Goal: Task Accomplishment & Management: Use online tool/utility

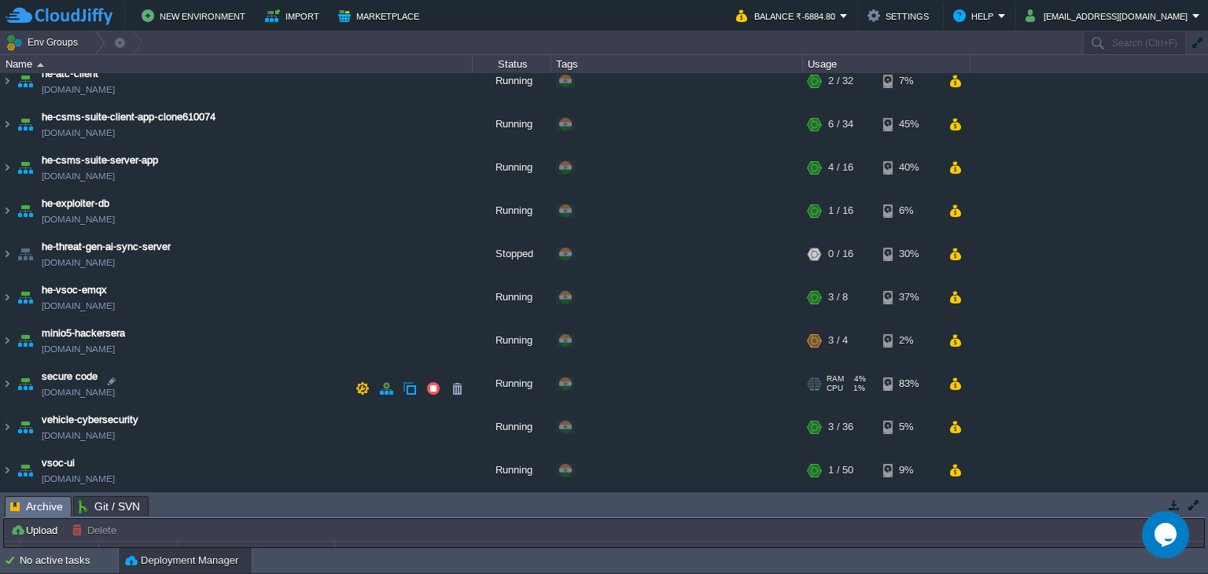
scroll to position [487, 0]
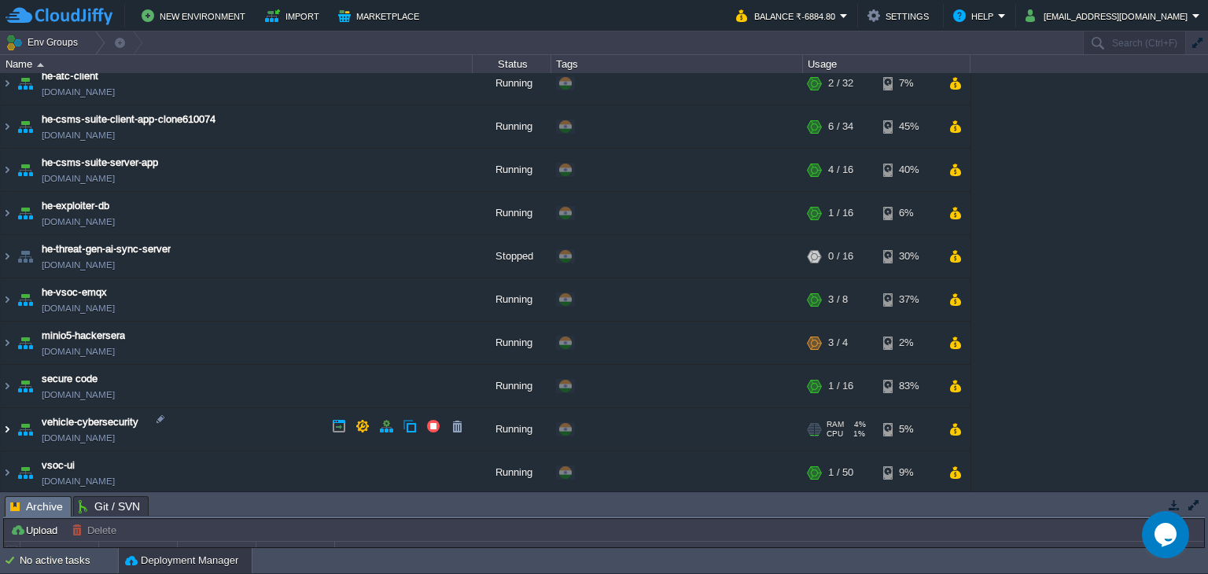
click at [7, 425] on img at bounding box center [7, 429] width 13 height 42
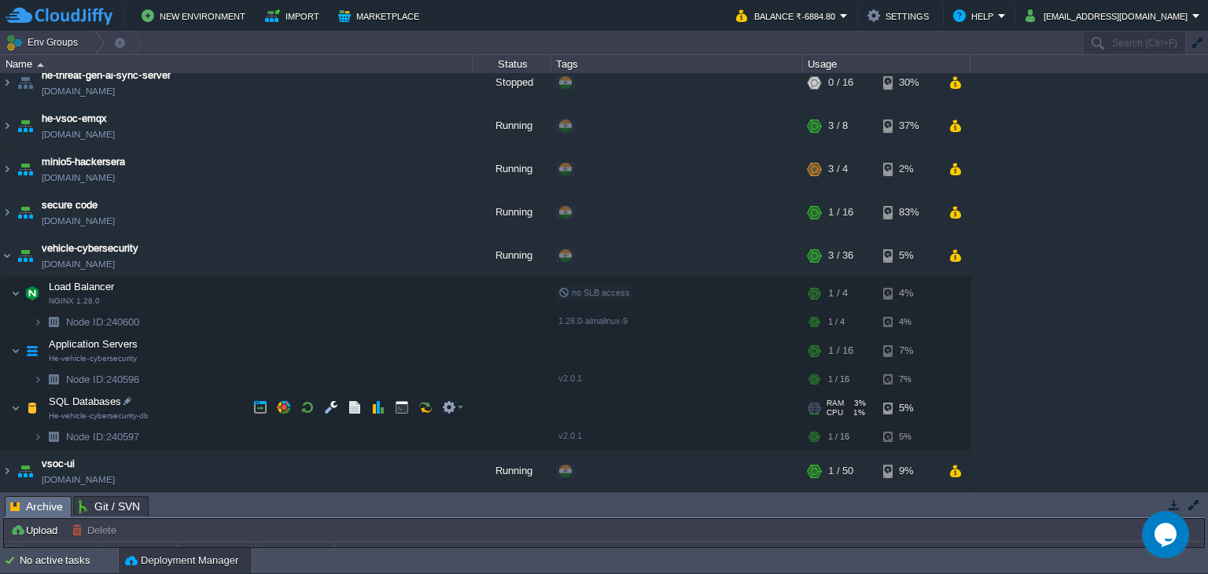
scroll to position [657, 0]
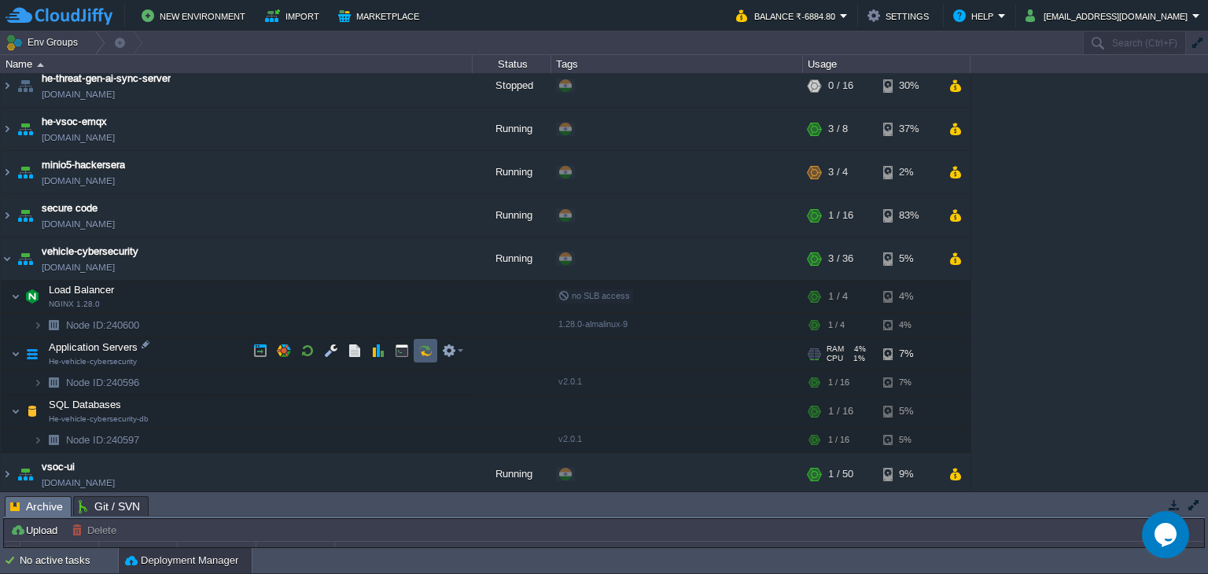
click at [432, 351] on button "button" at bounding box center [425, 351] width 14 height 14
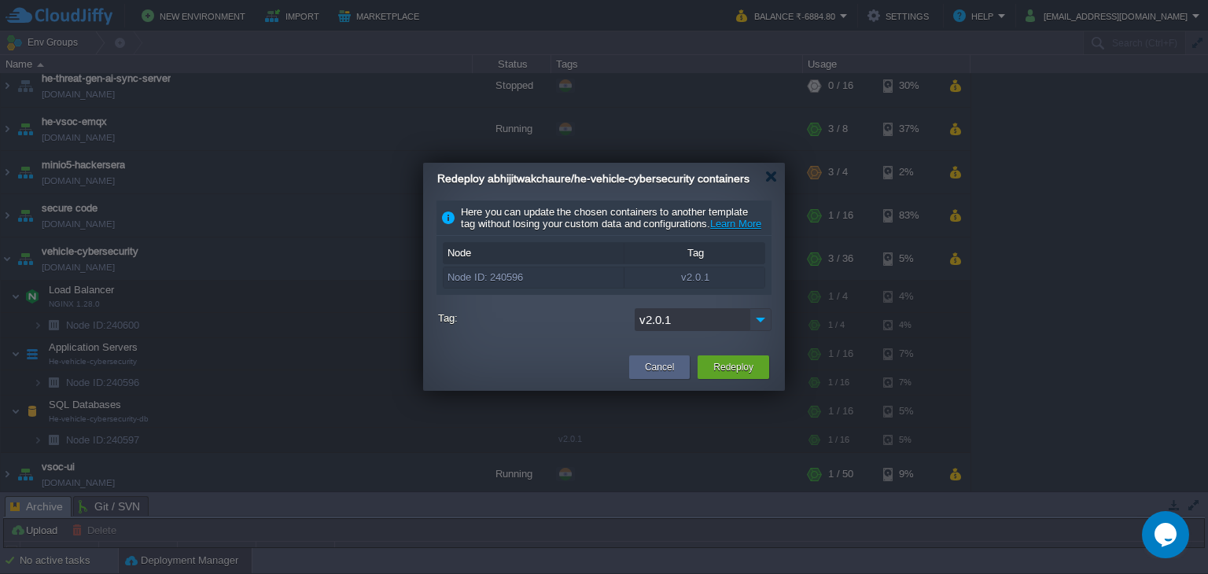
click at [755, 331] on img at bounding box center [760, 319] width 22 height 23
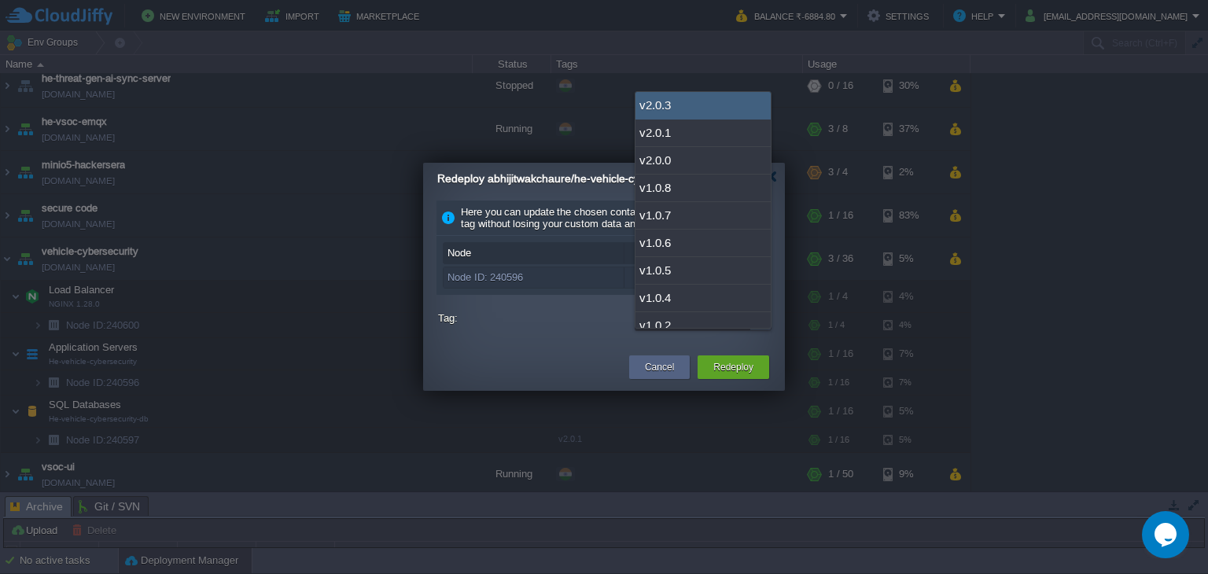
click at [683, 104] on div "v2.0.3" at bounding box center [702, 106] width 135 height 28
type input "v2.0.3"
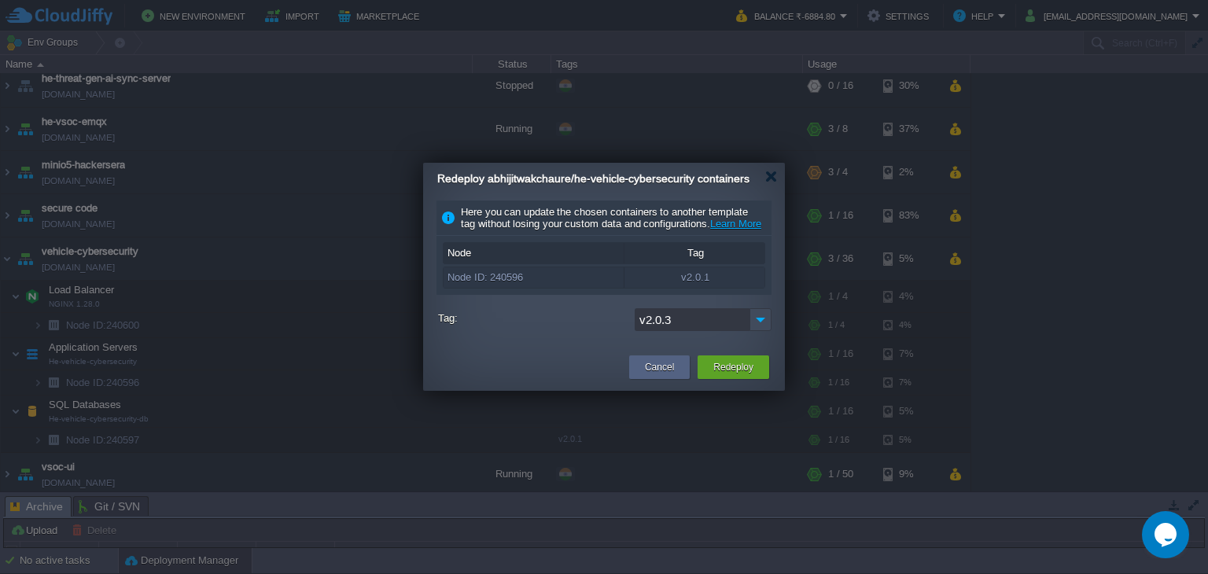
click at [729, 377] on div "Redeploy" at bounding box center [733, 367] width 48 height 24
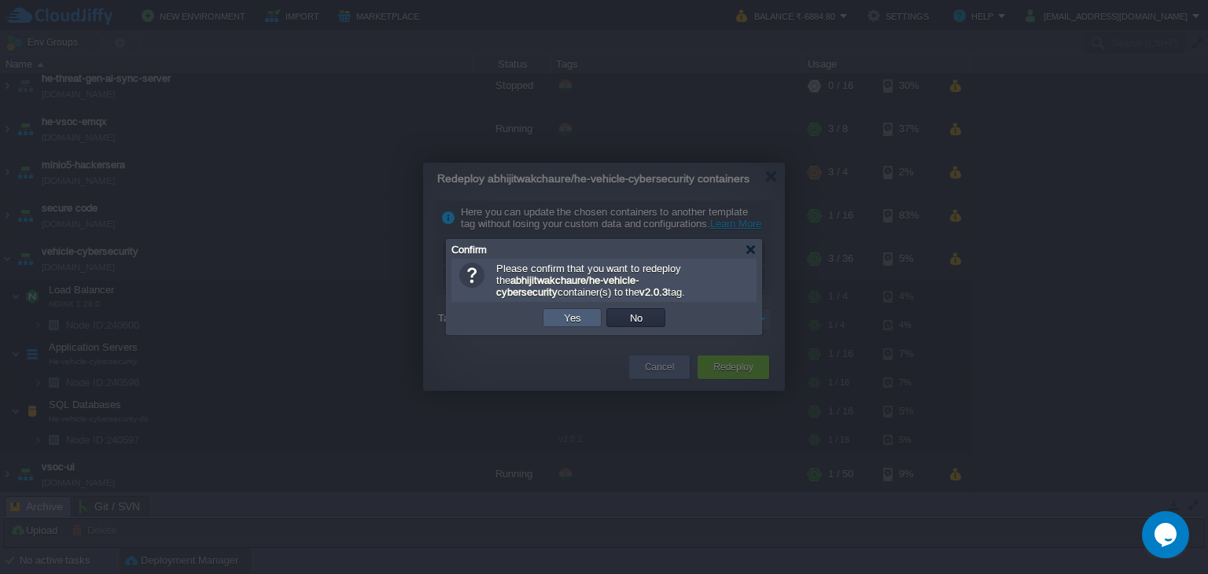
click at [581, 308] on td "Yes" at bounding box center [572, 317] width 59 height 19
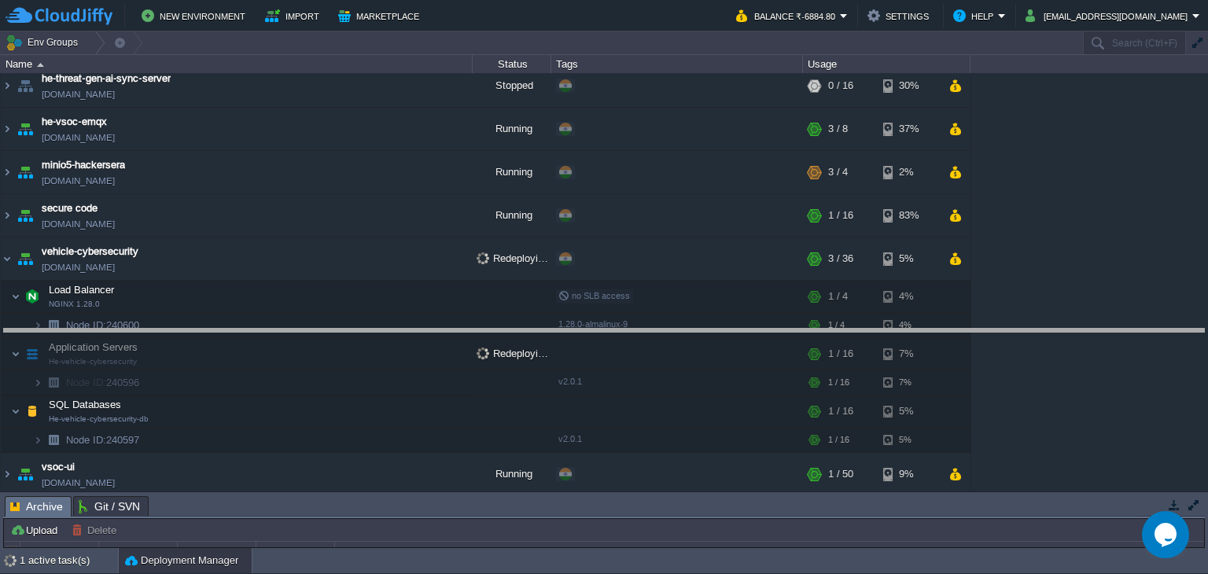
drag, startPoint x: 415, startPoint y: 498, endPoint x: 478, endPoint y: 329, distance: 180.4
click at [480, 327] on body "New Environment Import Marketplace Bonus ₹0.00 Upgrade Account Balance ₹-6884.8…" at bounding box center [604, 287] width 1208 height 574
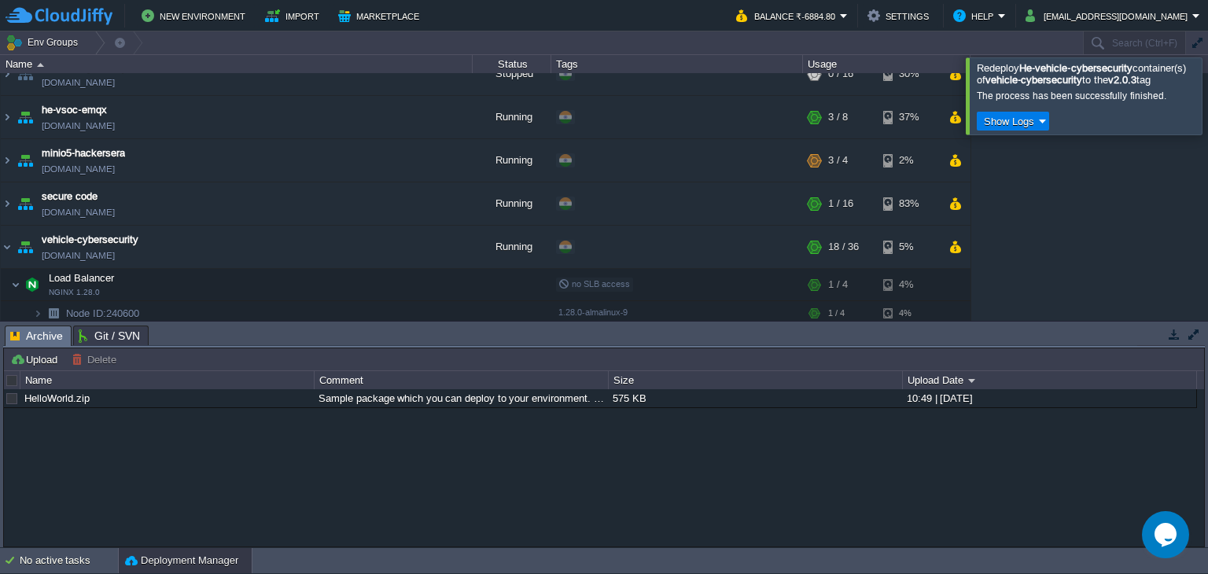
scroll to position [828, 0]
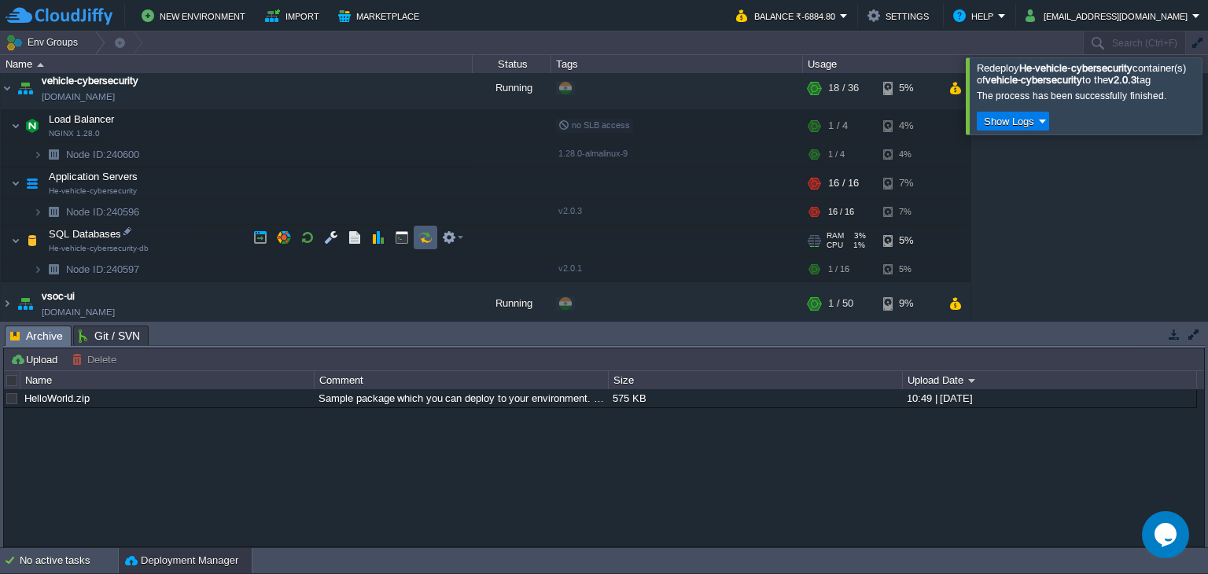
click at [426, 246] on td at bounding box center [426, 238] width 24 height 24
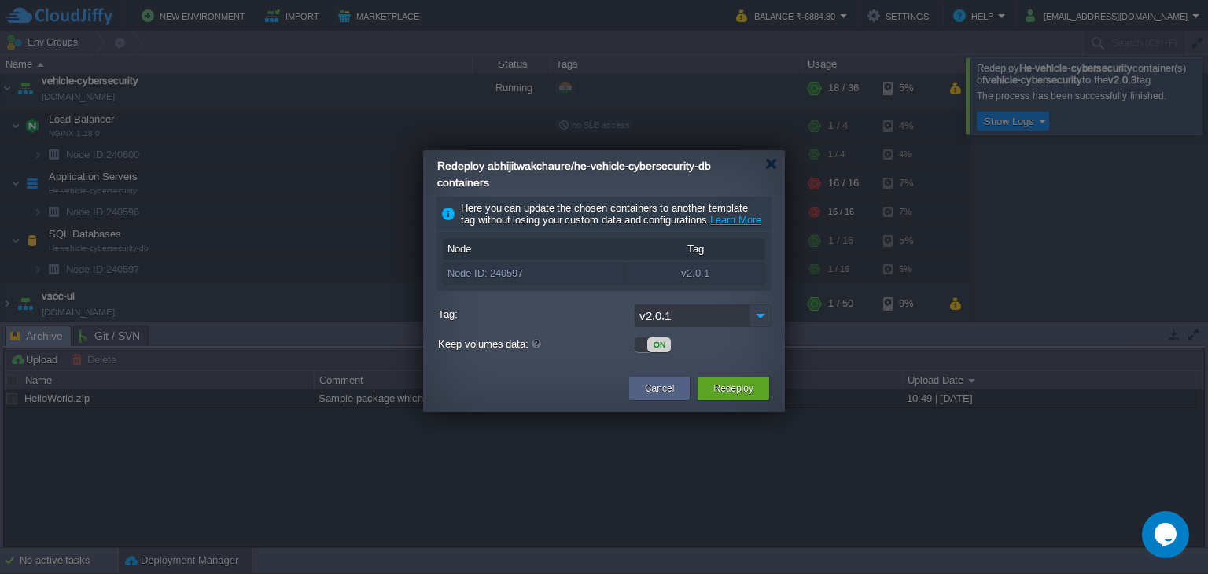
click at [757, 327] on img at bounding box center [760, 315] width 22 height 23
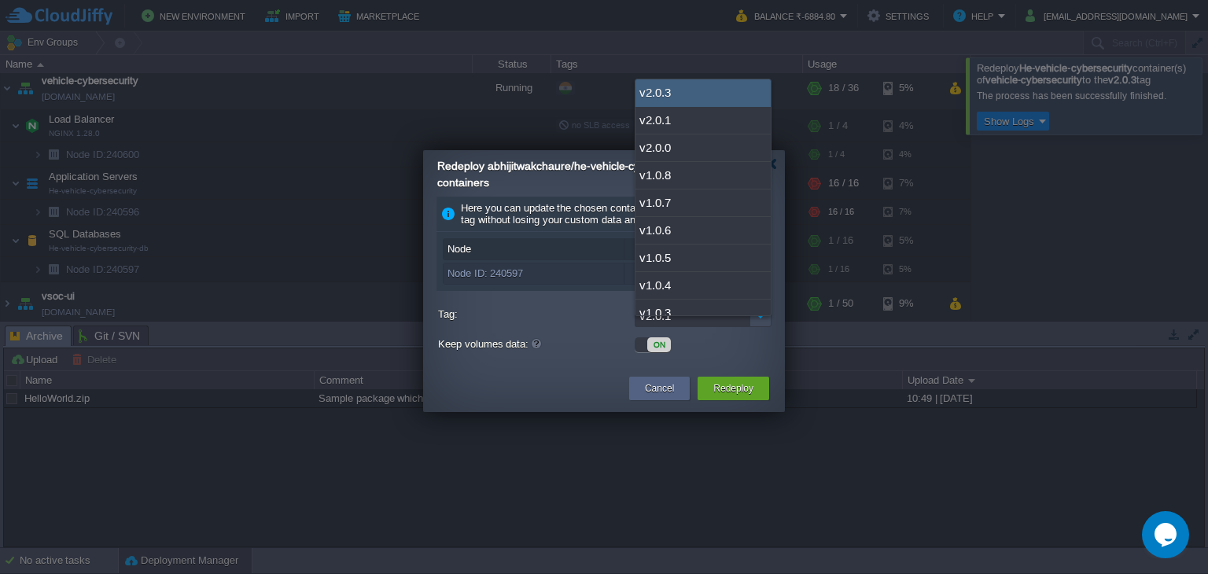
click at [654, 101] on div "v2.0.3" at bounding box center [702, 93] width 135 height 28
type input "v2.0.3"
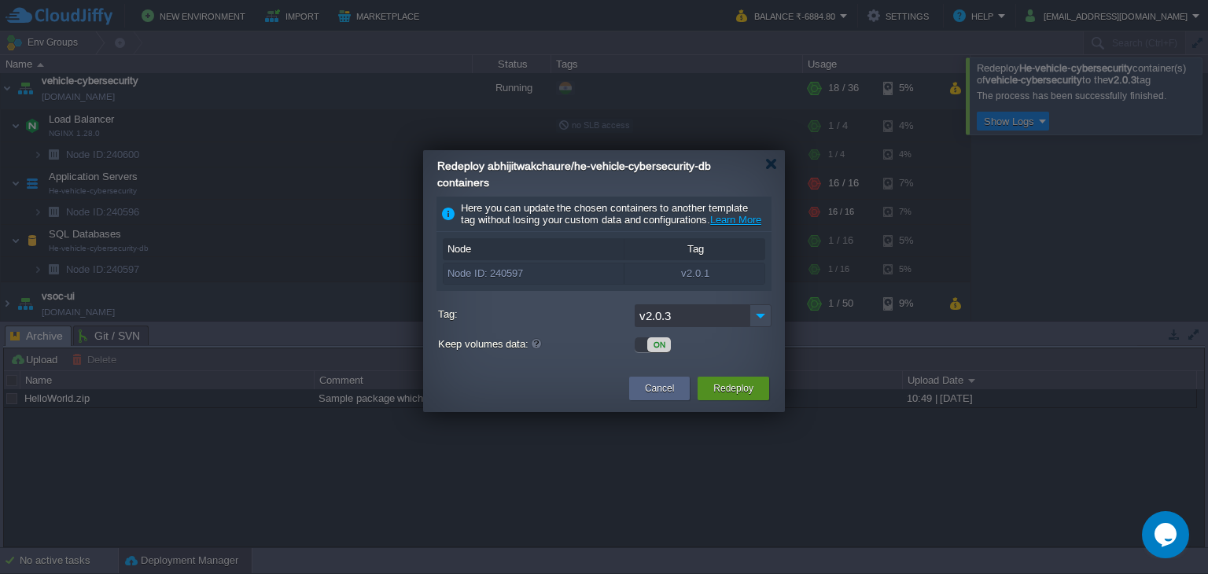
click at [720, 396] on button "Redeploy" at bounding box center [733, 389] width 40 height 16
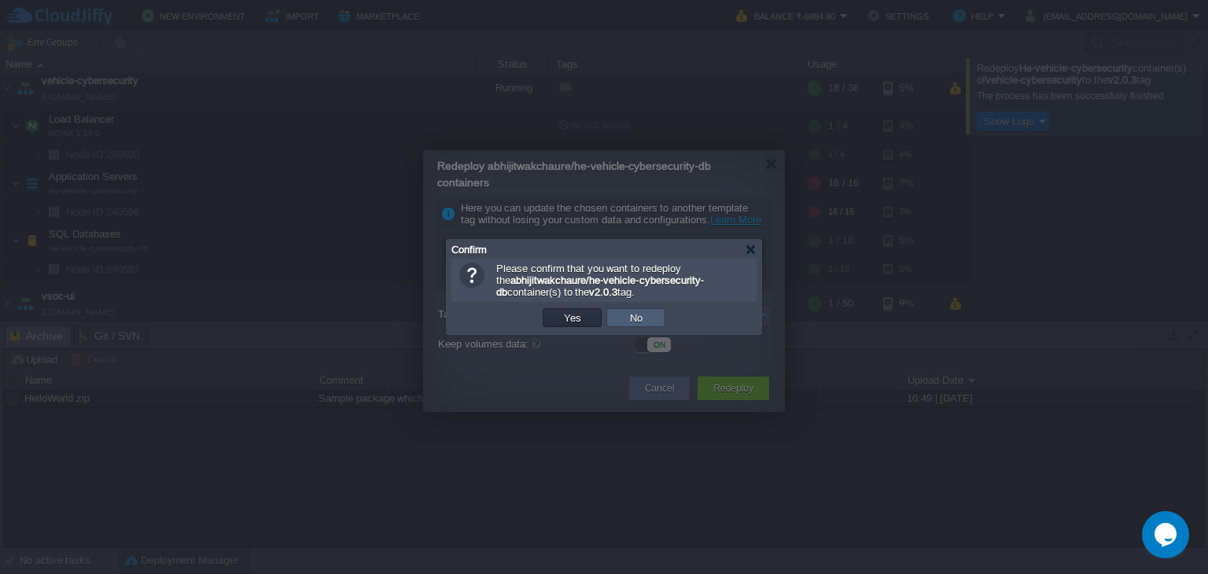
click at [632, 322] on button "No" at bounding box center [636, 318] width 22 height 14
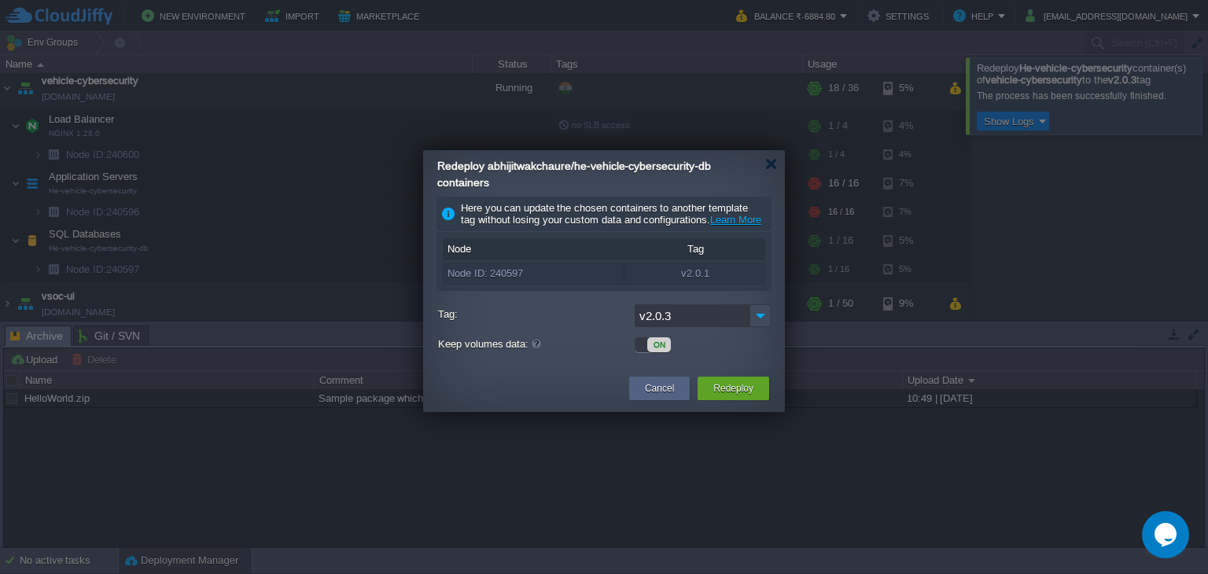
click at [651, 352] on div "ON" at bounding box center [659, 344] width 24 height 15
click at [736, 396] on button "Redeploy" at bounding box center [733, 389] width 40 height 16
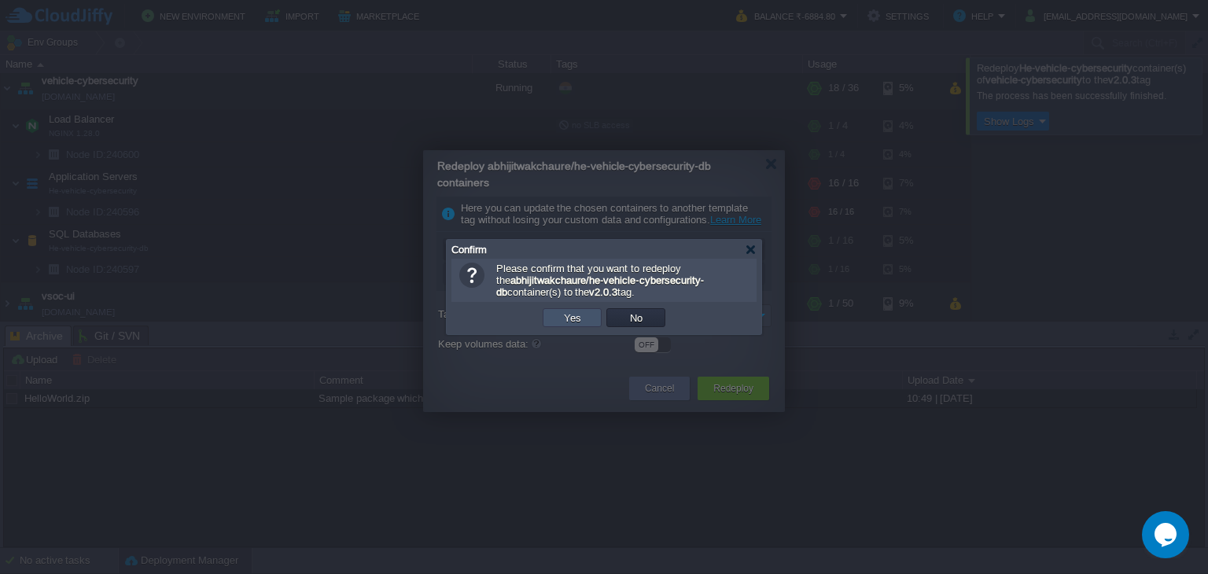
click at [576, 311] on button "Yes" at bounding box center [572, 318] width 27 height 14
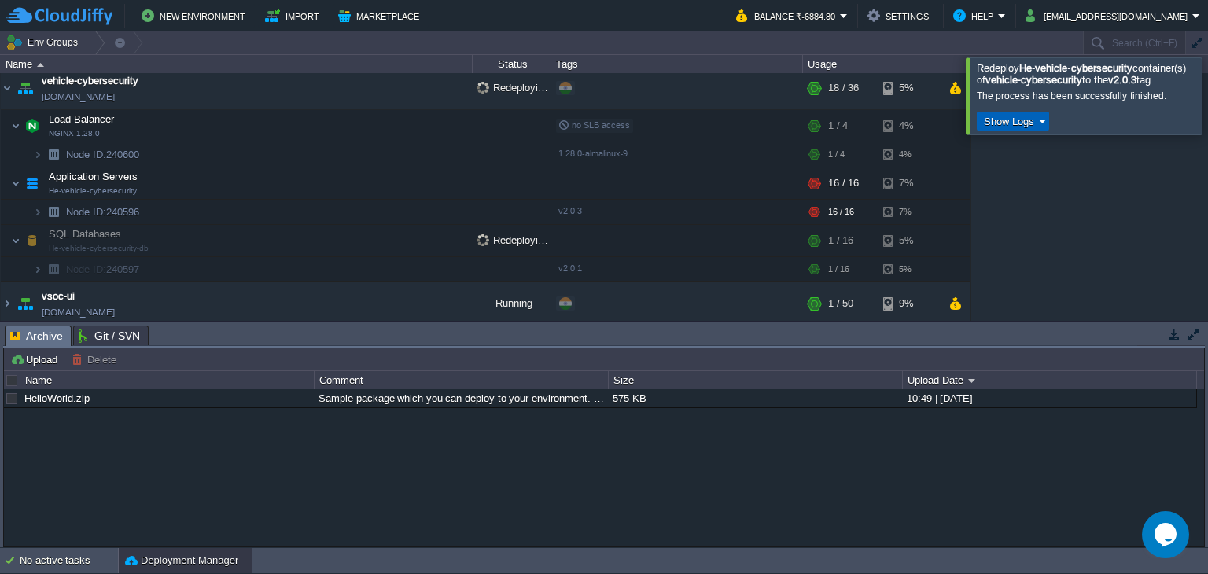
click at [994, 128] on button "Show Logs" at bounding box center [1009, 121] width 60 height 14
click at [993, 183] on link "Run Log" at bounding box center [1024, 179] width 93 height 20
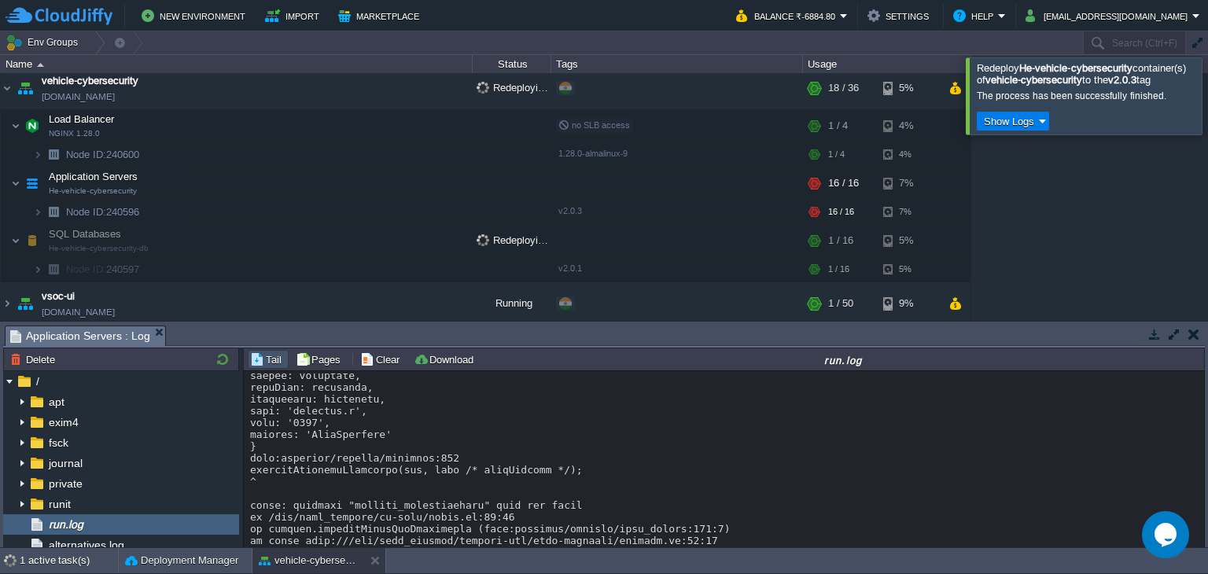
scroll to position [554, 0]
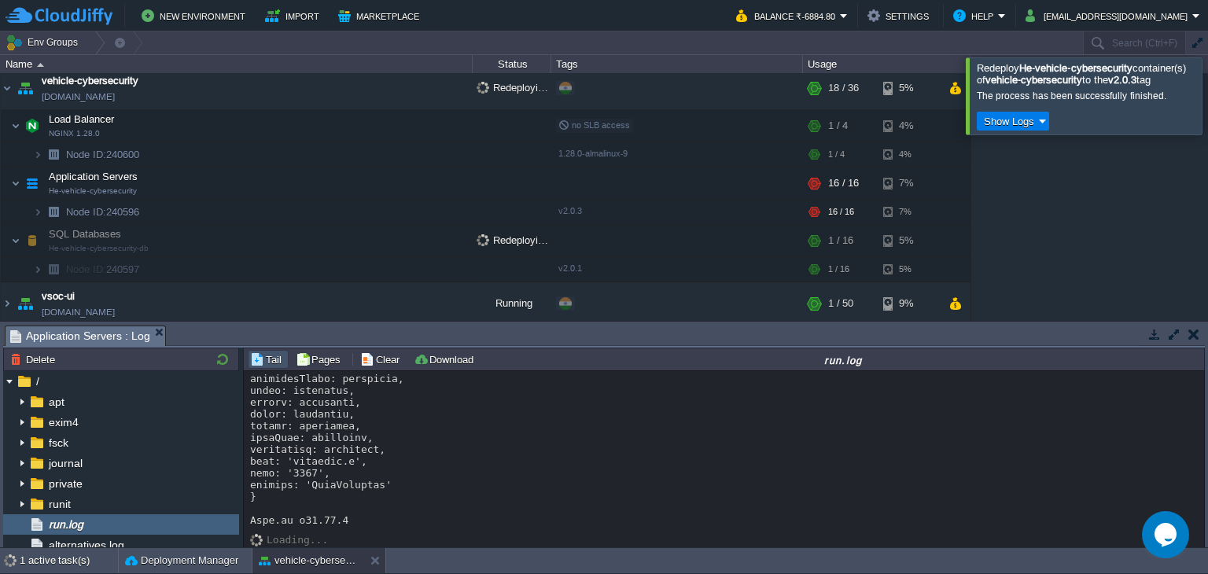
click at [500, 459] on div at bounding box center [724, 184] width 949 height 684
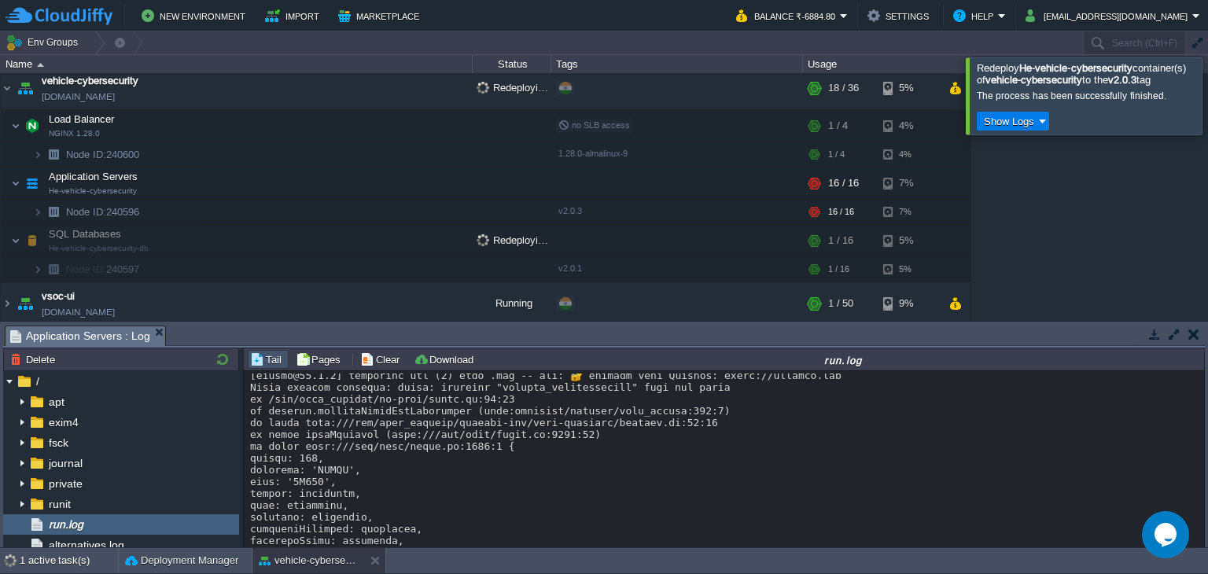
scroll to position [0, 0]
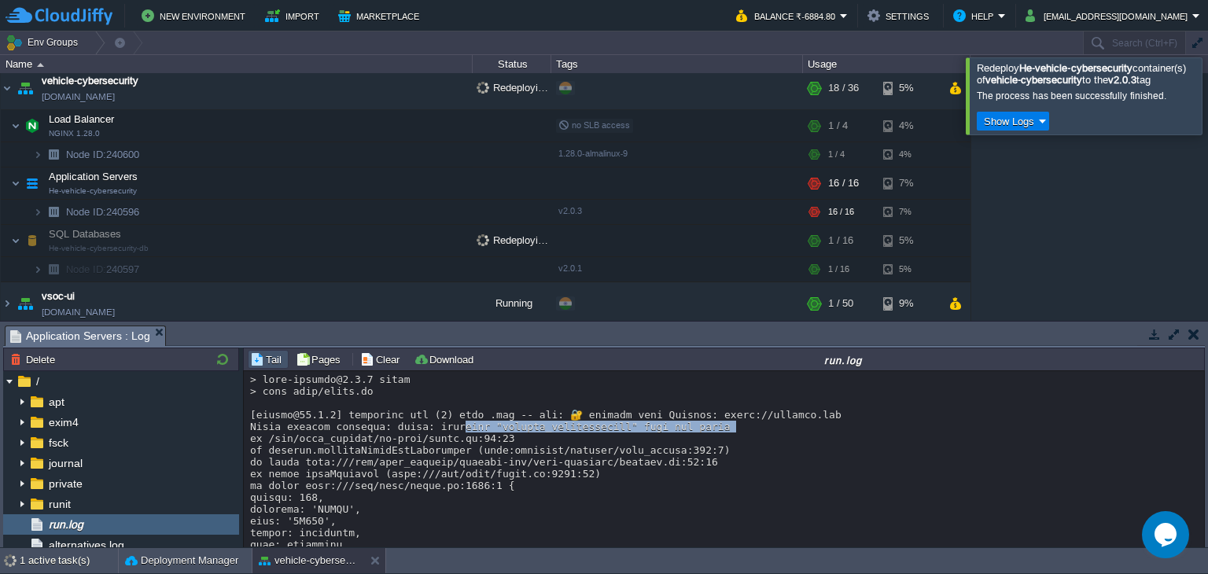
drag, startPoint x: 440, startPoint y: 442, endPoint x: 791, endPoint y: 440, distance: 351.5
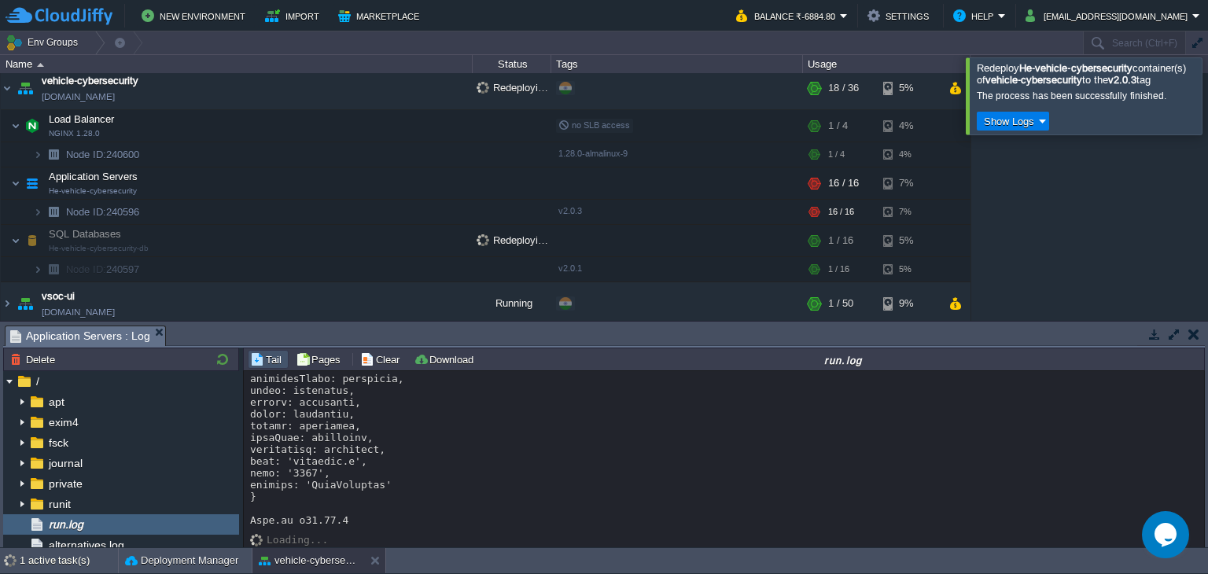
click at [1207, 108] on div at bounding box center [1227, 95] width 0 height 76
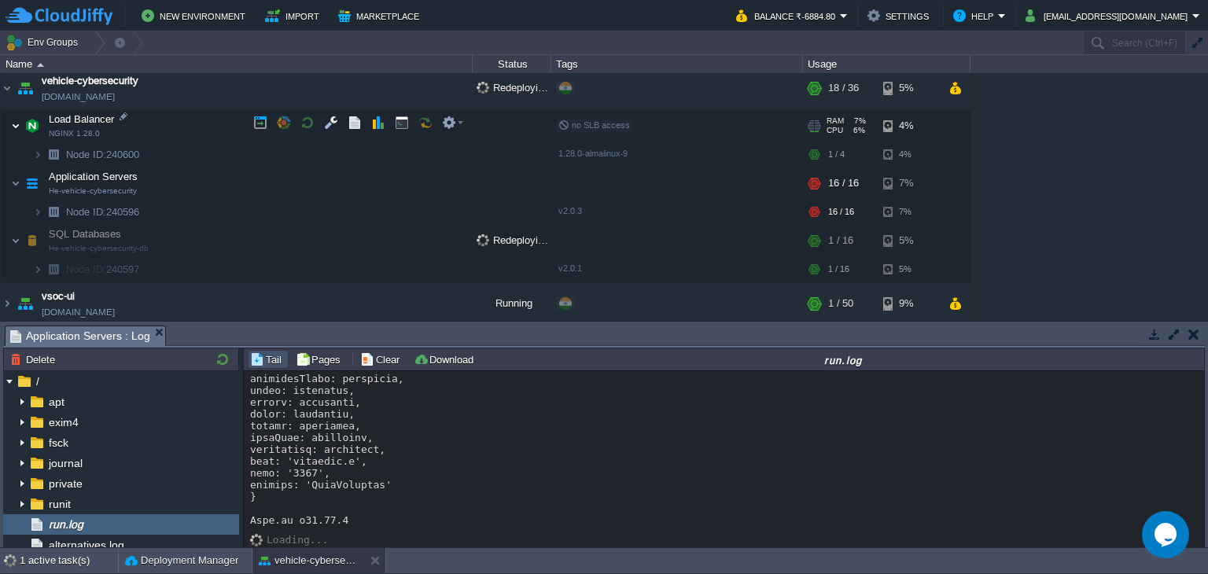
click at [19, 122] on img at bounding box center [15, 125] width 9 height 31
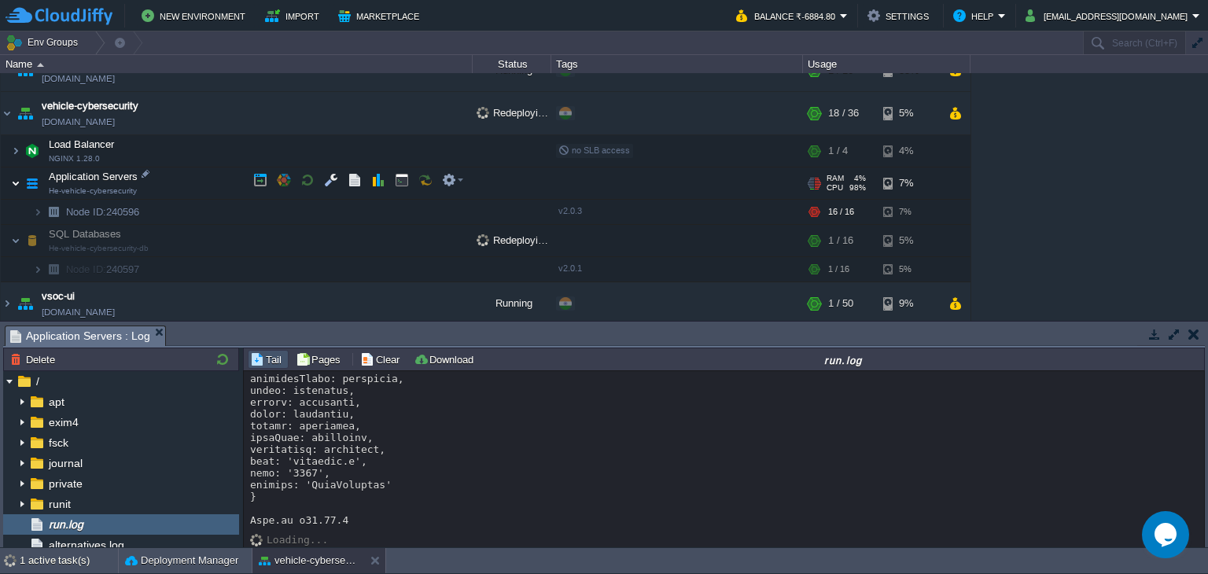
click at [16, 175] on img at bounding box center [15, 183] width 9 height 31
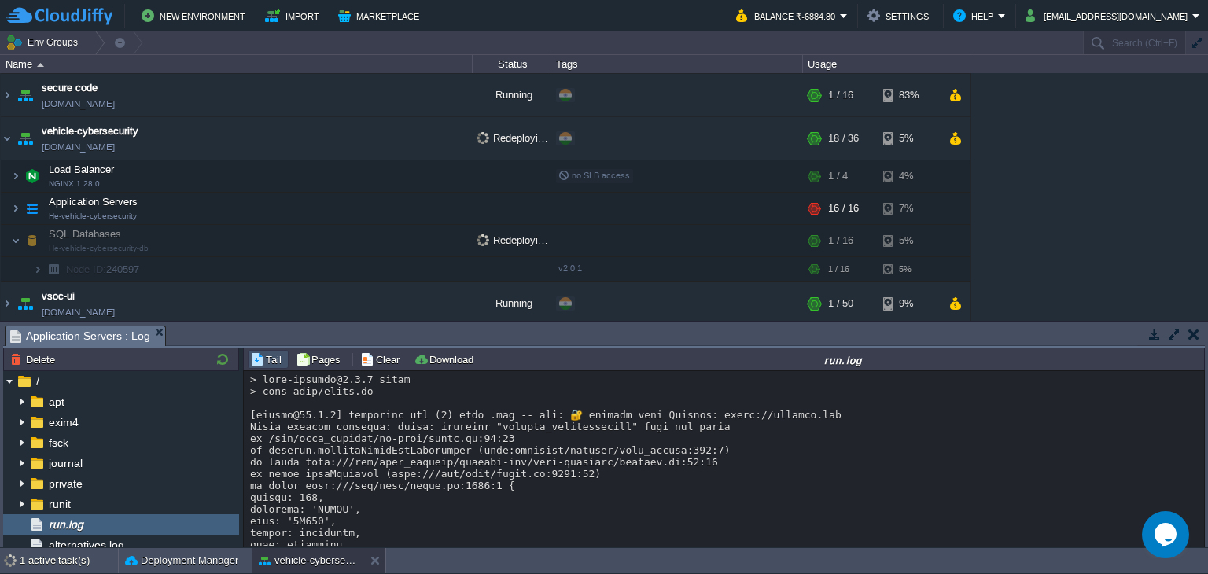
scroll to position [554, 0]
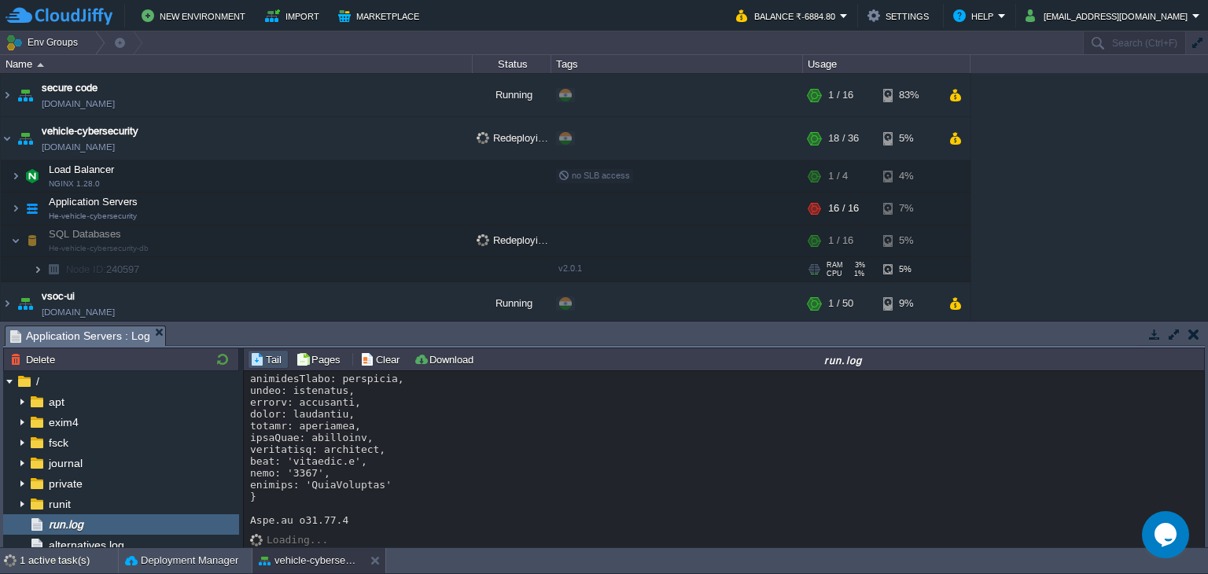
click at [37, 269] on img at bounding box center [37, 269] width 9 height 24
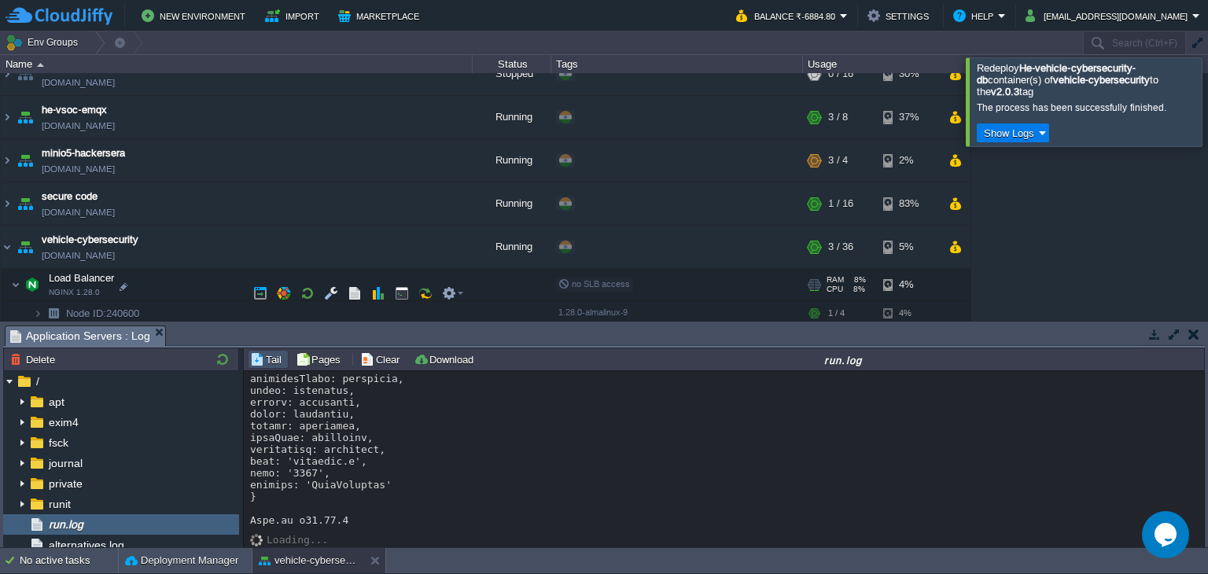
scroll to position [874, 0]
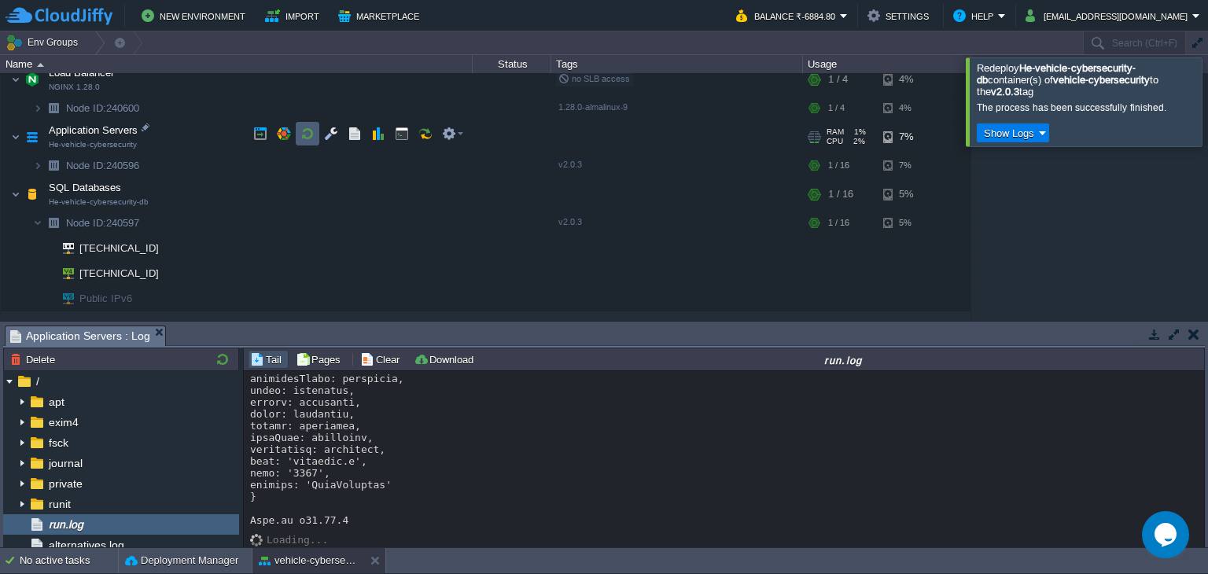
click at [300, 130] on button "button" at bounding box center [307, 134] width 14 height 14
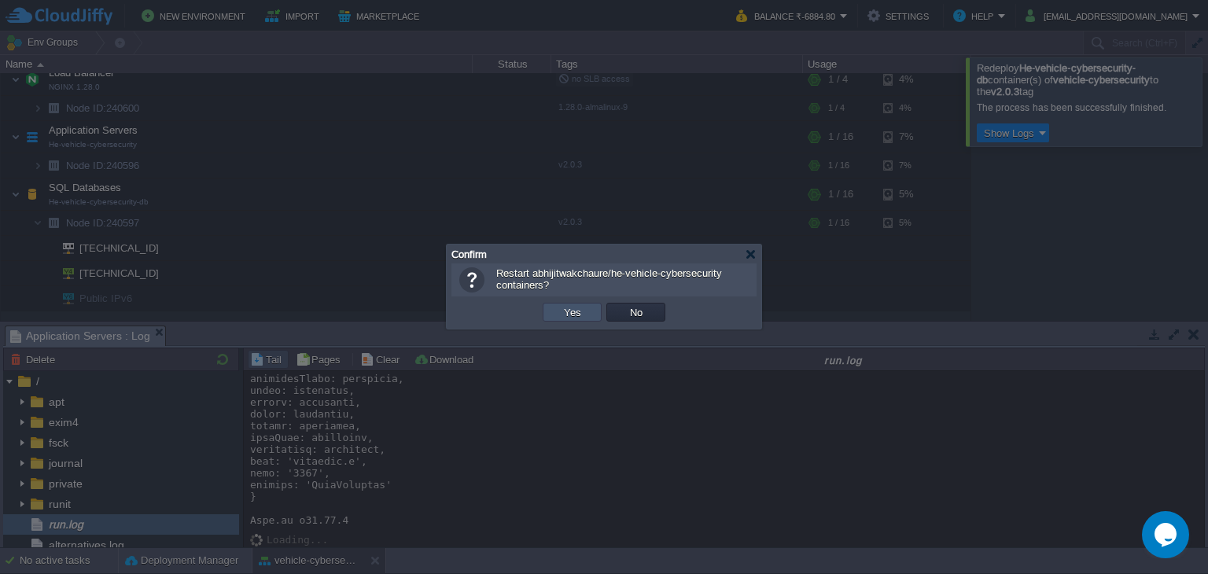
click at [566, 311] on button "Yes" at bounding box center [572, 312] width 27 height 14
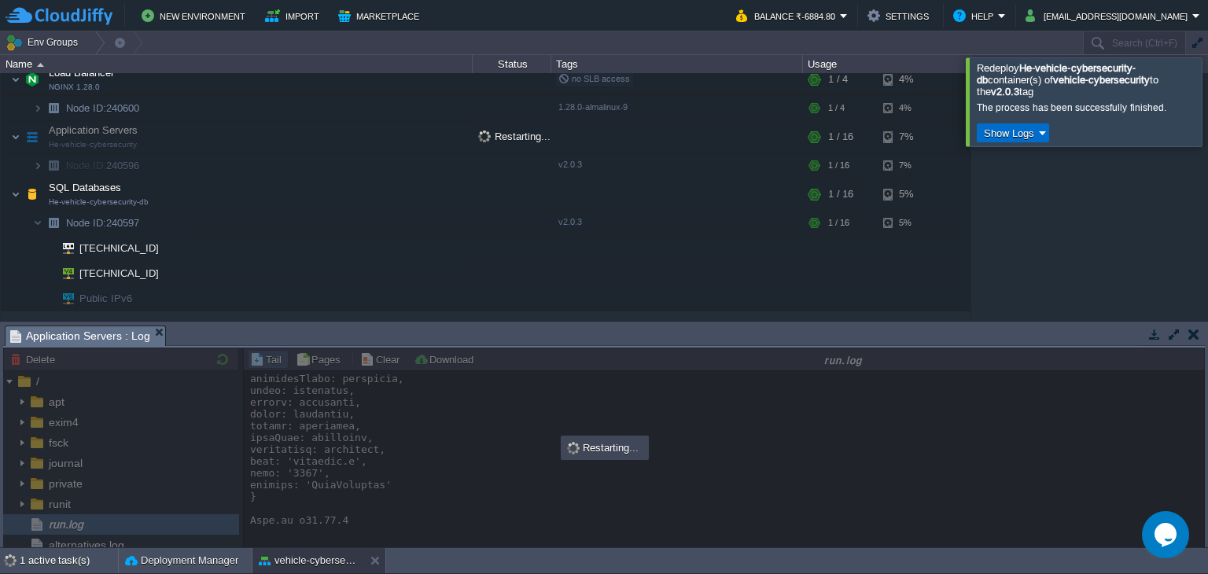
click at [1015, 137] on button "Show Logs" at bounding box center [1009, 133] width 60 height 14
click at [1007, 175] on span "Run Log" at bounding box center [1018, 179] width 38 height 12
click at [118, 332] on span "Application Servers : Log" at bounding box center [80, 336] width 140 height 20
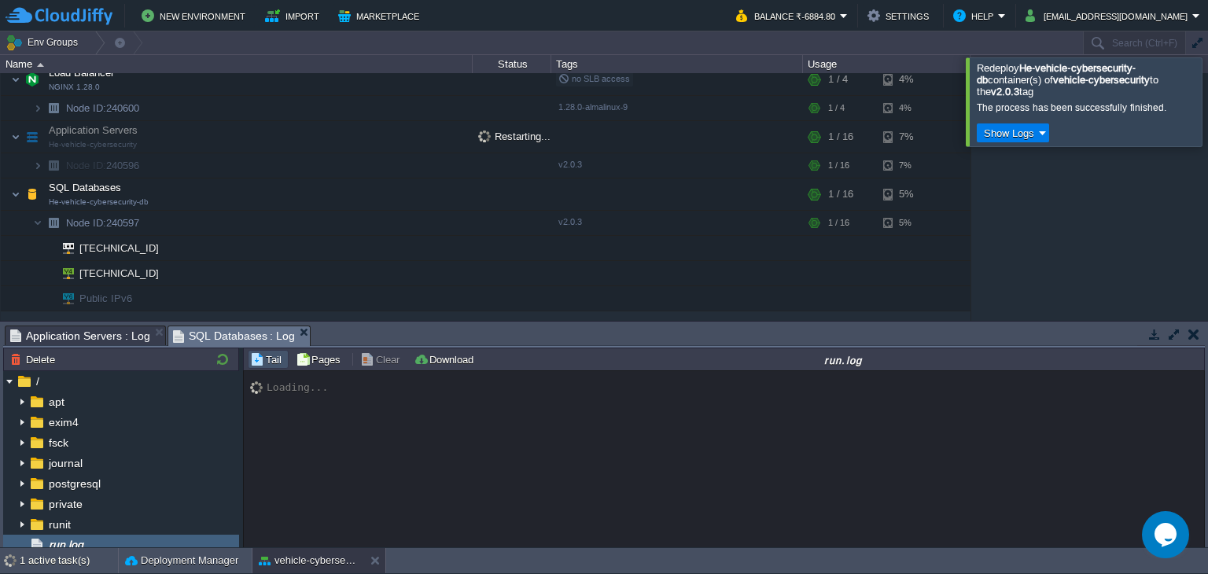
click at [222, 337] on span "SQL Databases : Log" at bounding box center [234, 336] width 123 height 20
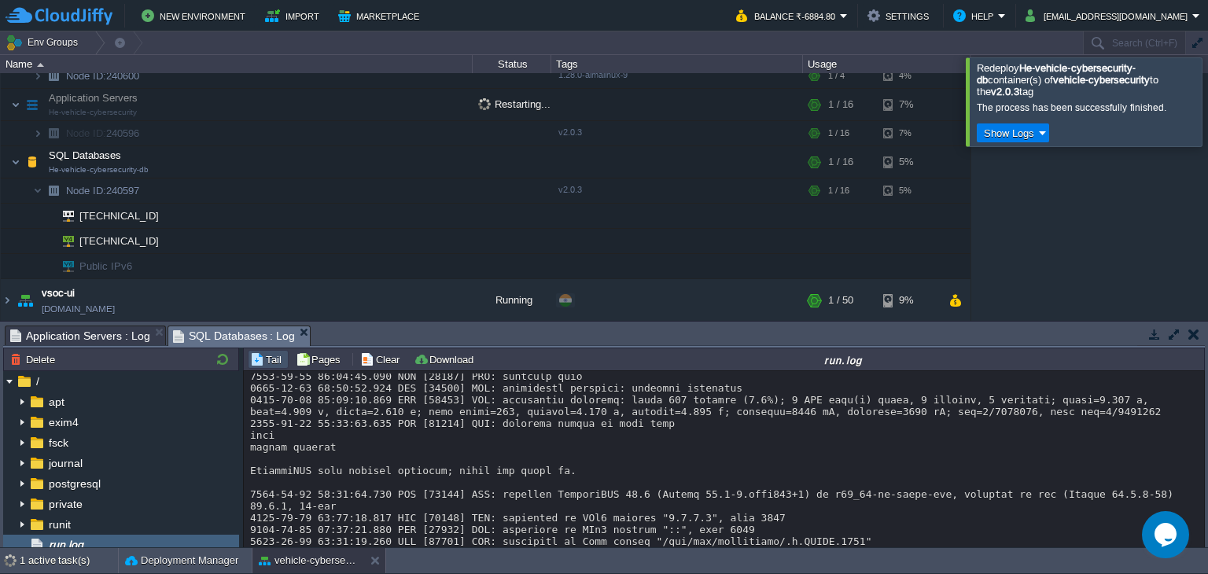
scroll to position [911, 0]
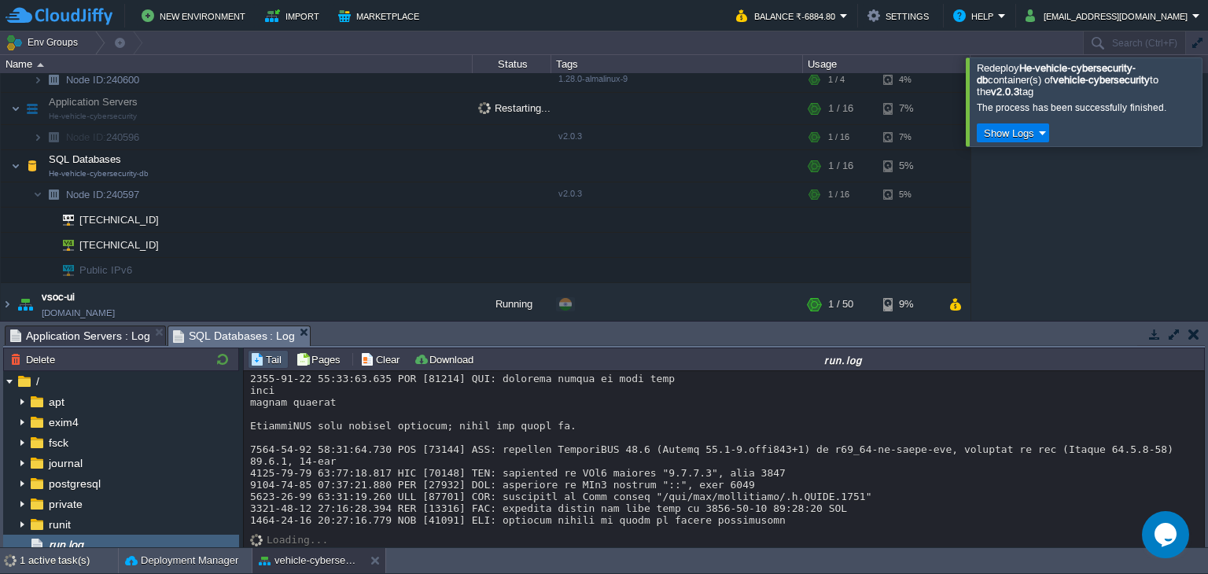
click at [112, 340] on span "Application Servers : Log" at bounding box center [80, 335] width 140 height 19
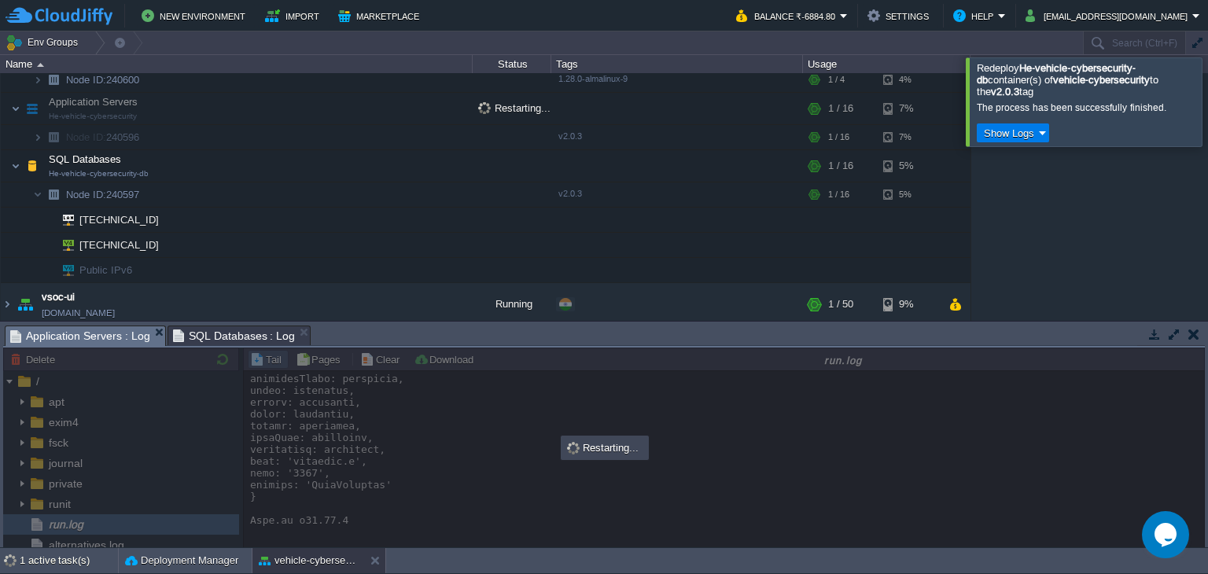
click at [201, 344] on span "SQL Databases : Log" at bounding box center [234, 335] width 123 height 19
click at [102, 341] on span "Application Servers : Log" at bounding box center [80, 336] width 140 height 20
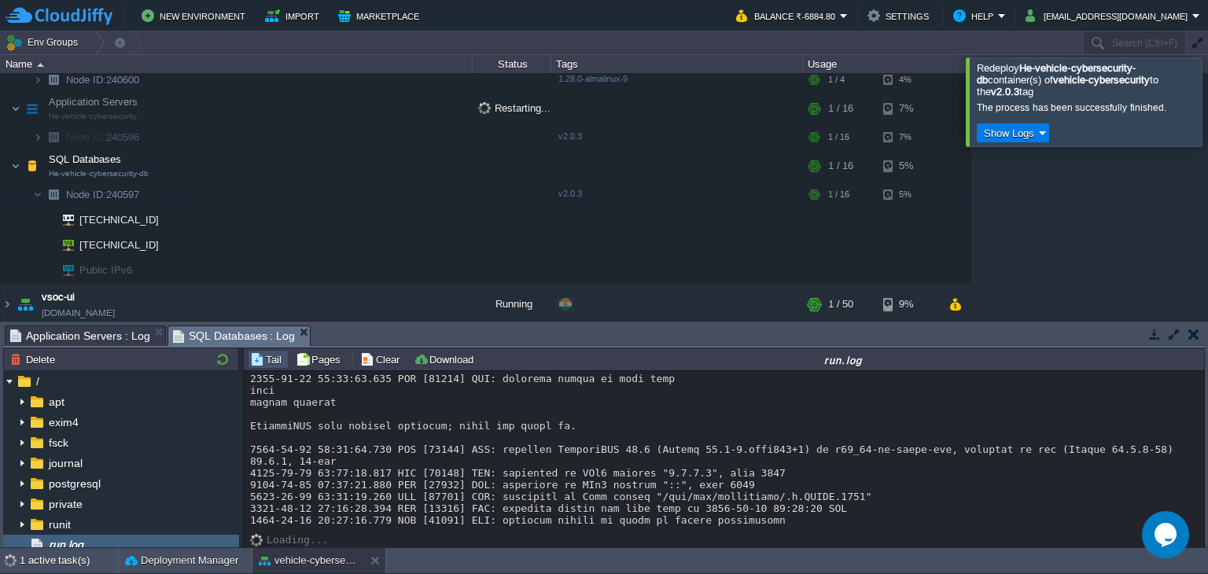
click at [229, 338] on span "SQL Databases : Log" at bounding box center [234, 336] width 123 height 20
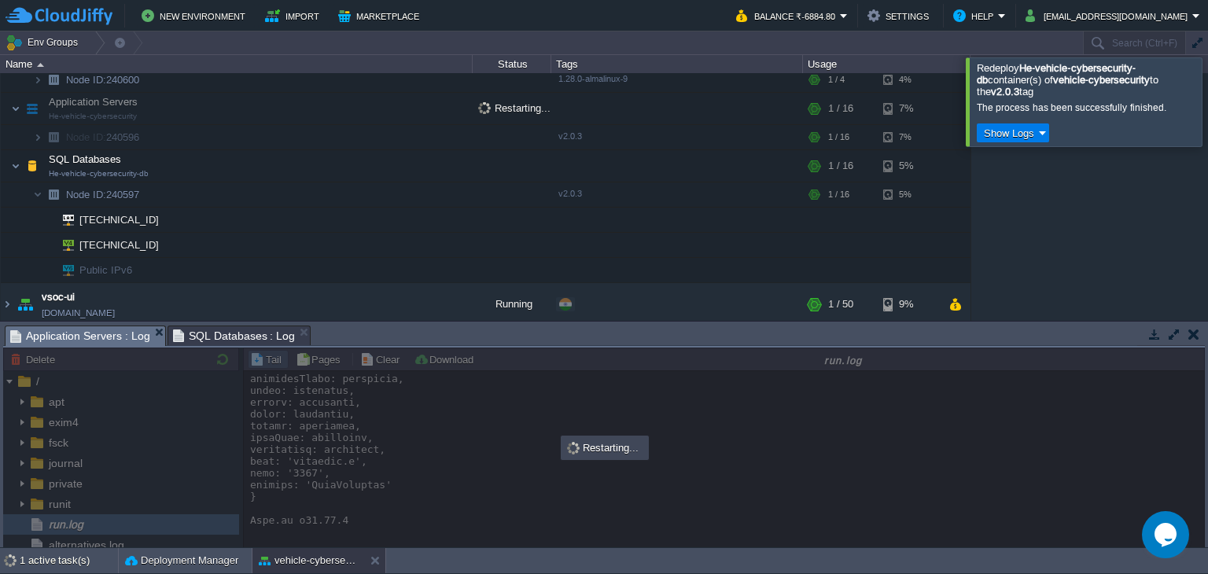
click at [79, 332] on span "Application Servers : Log" at bounding box center [80, 336] width 140 height 20
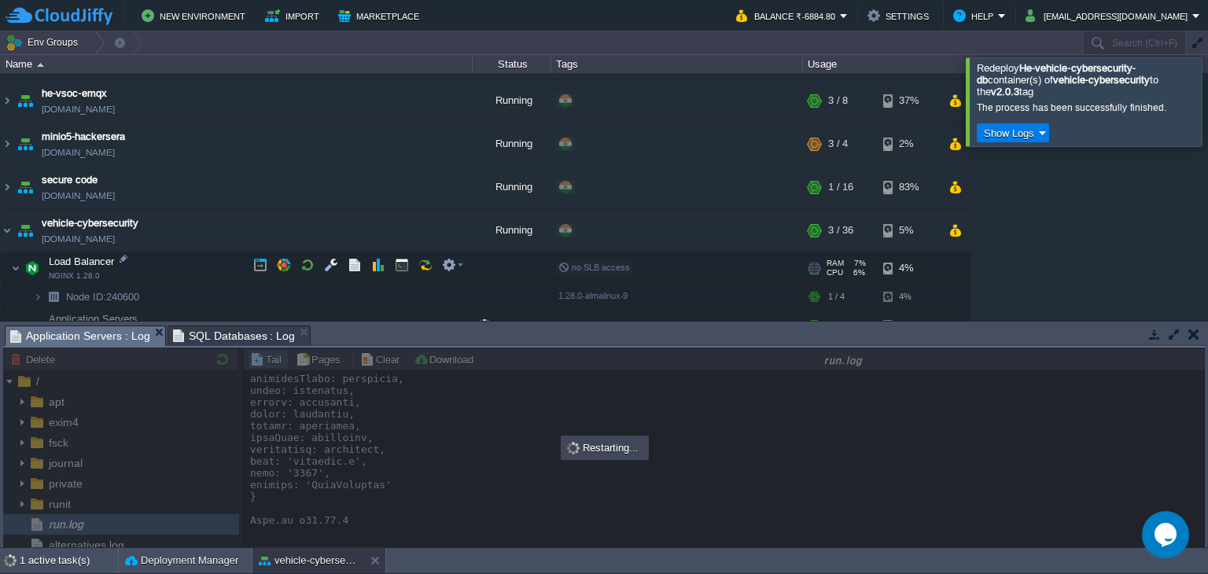
scroll to position [903, 0]
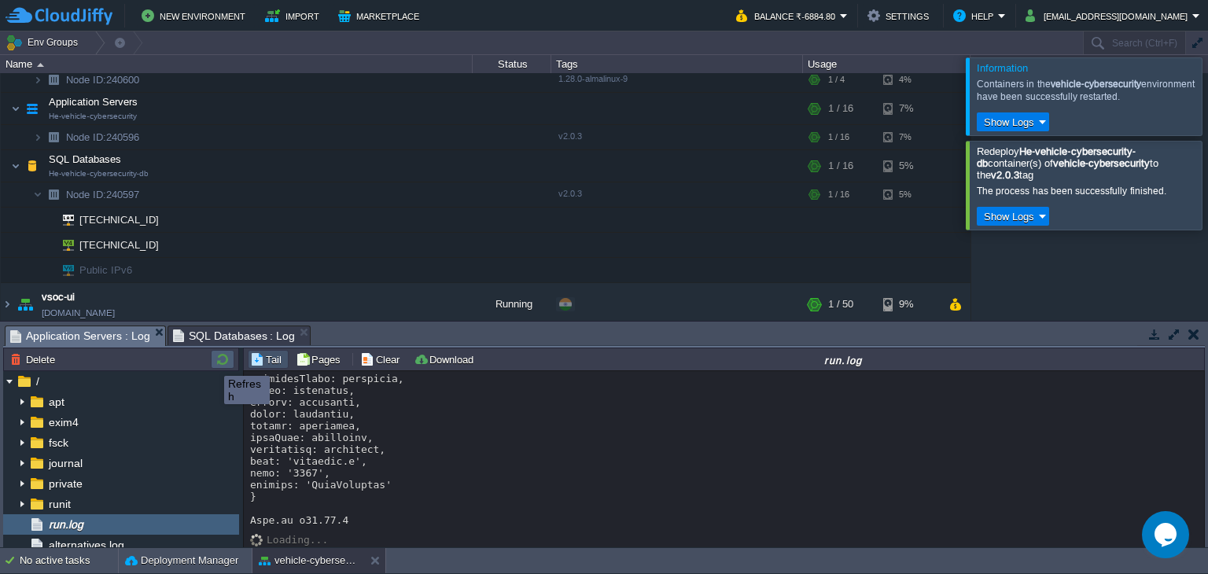
click at [211, 362] on td at bounding box center [223, 359] width 24 height 19
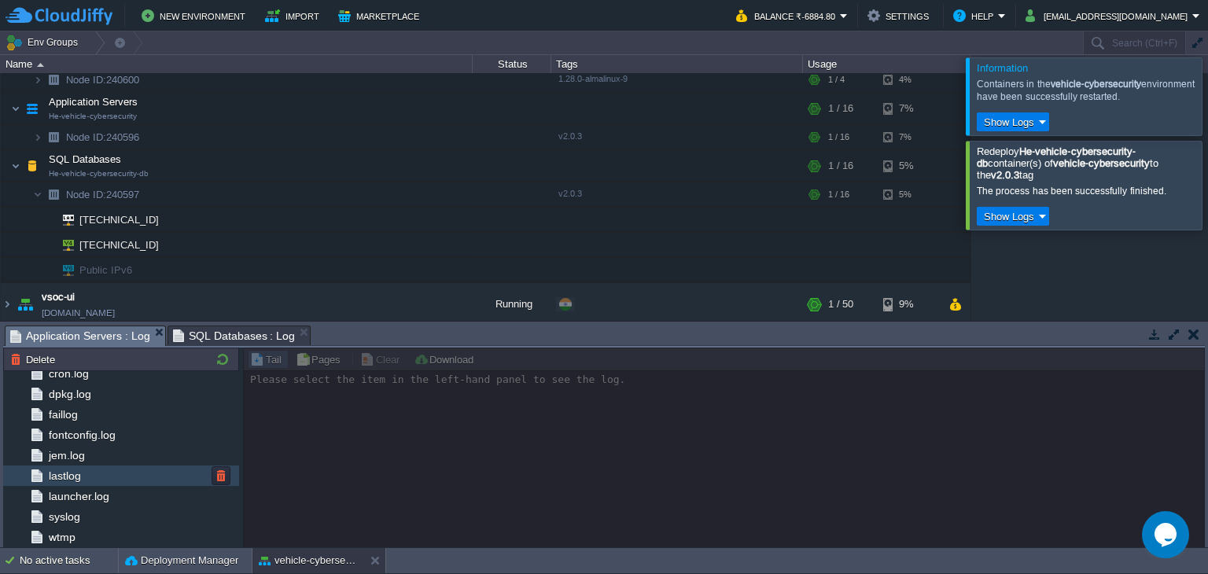
scroll to position [77, 0]
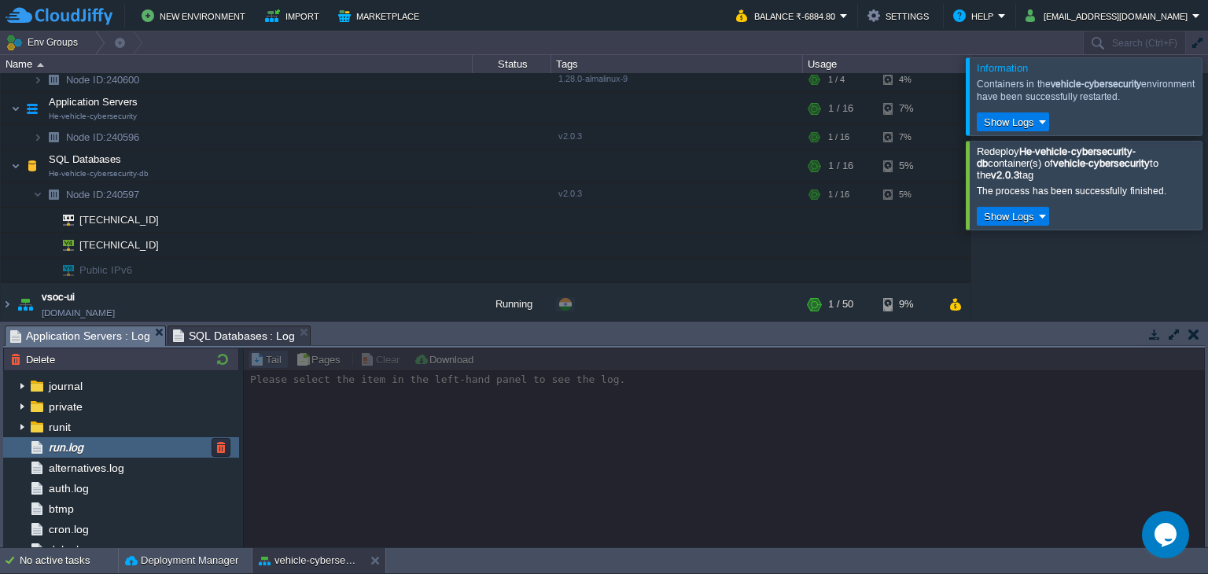
click at [93, 447] on div "run.log" at bounding box center [121, 447] width 236 height 20
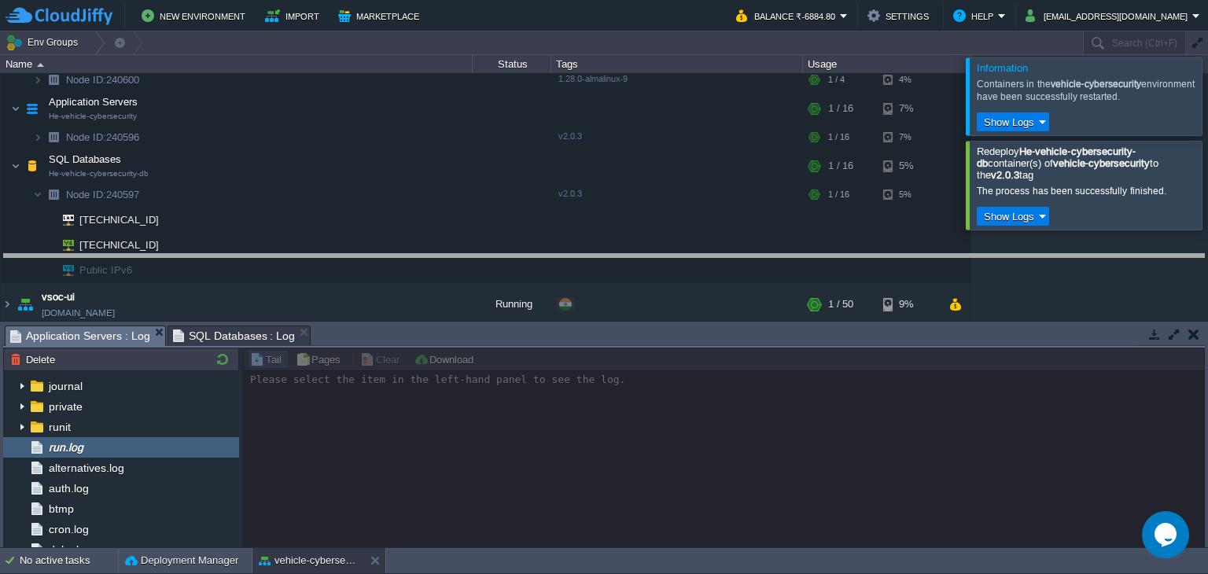
drag, startPoint x: 532, startPoint y: 344, endPoint x: 534, endPoint y: 257, distance: 86.5
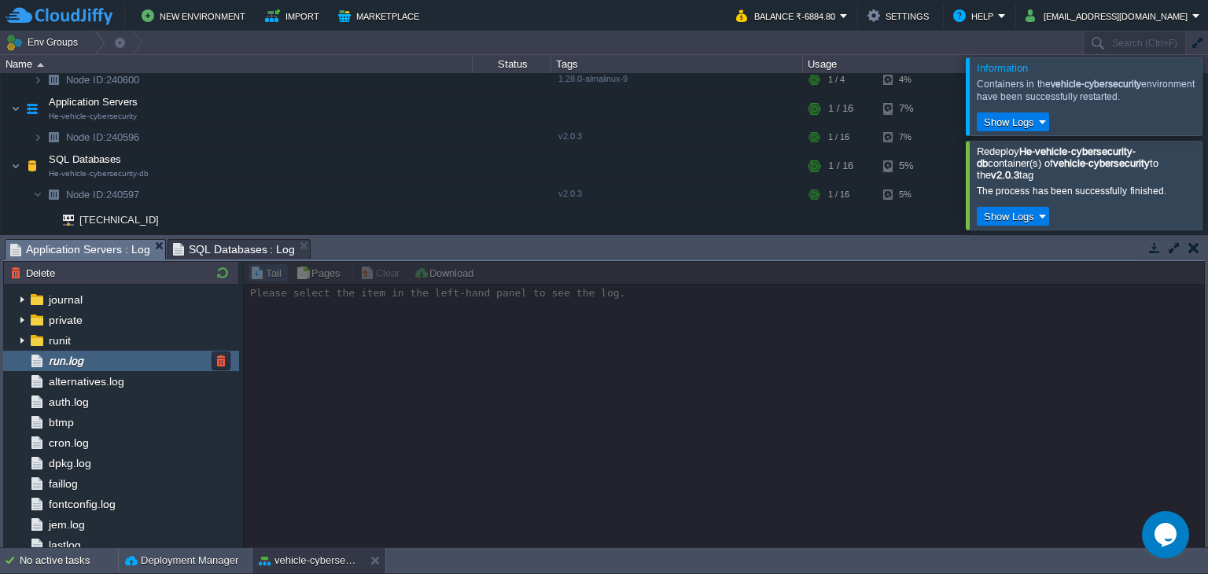
click at [138, 360] on div "run.log" at bounding box center [121, 361] width 236 height 20
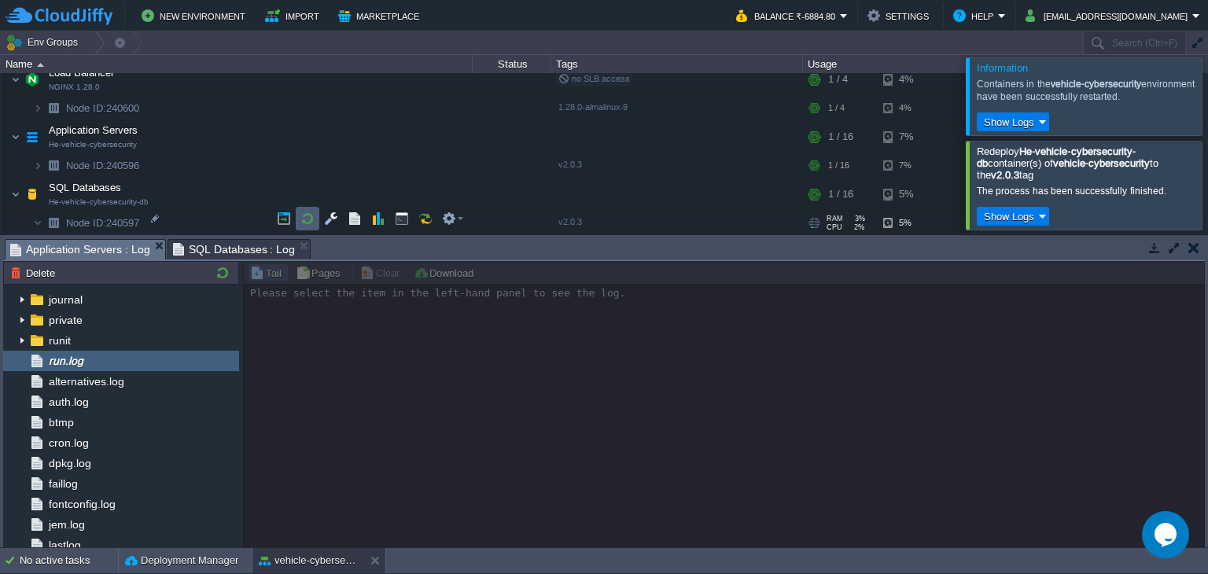
scroll to position [903, 0]
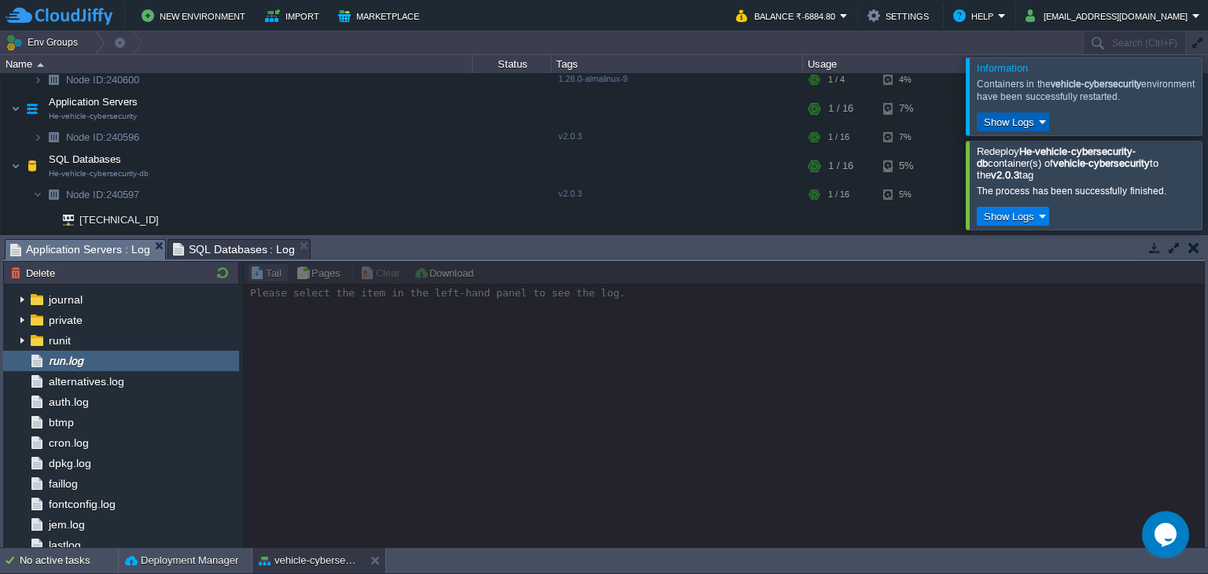
click at [997, 125] on button "Show Logs" at bounding box center [1009, 122] width 60 height 14
click at [1207, 84] on div at bounding box center [1227, 95] width 0 height 77
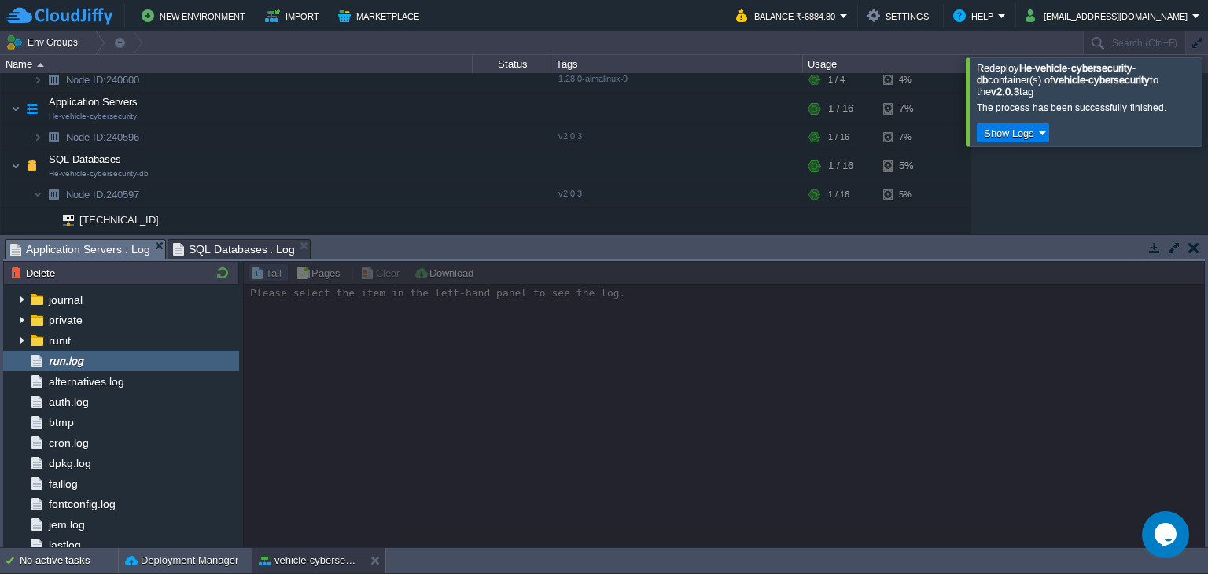
click at [1207, 105] on div at bounding box center [1227, 101] width 0 height 88
